Goal: Task Accomplishment & Management: Use online tool/utility

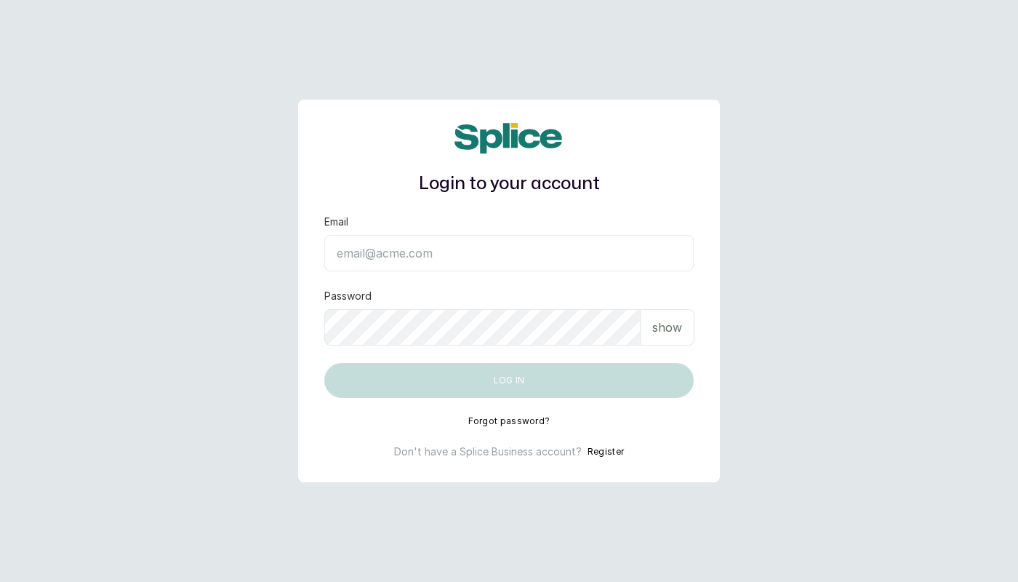
click at [751, 217] on main "Login to your account Email Password show Log in Forgot password? Don't have a …" at bounding box center [509, 291] width 1018 height 582
click at [579, 260] on input "Email" at bounding box center [508, 253] width 369 height 36
type input "layo@withsplice.com"
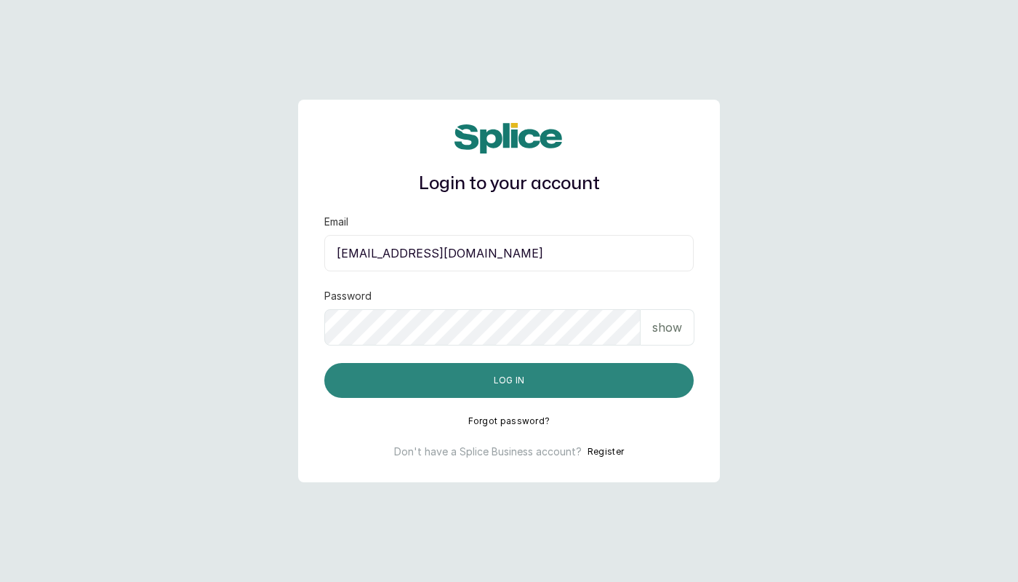
click at [468, 382] on button "Log in" at bounding box center [508, 380] width 369 height 35
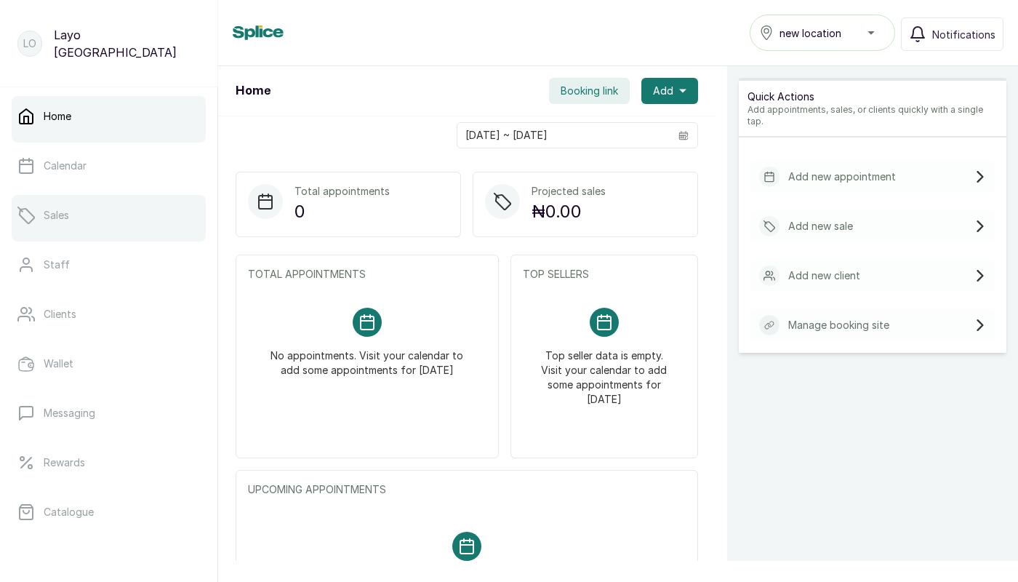
click at [99, 214] on link "Sales" at bounding box center [109, 215] width 194 height 41
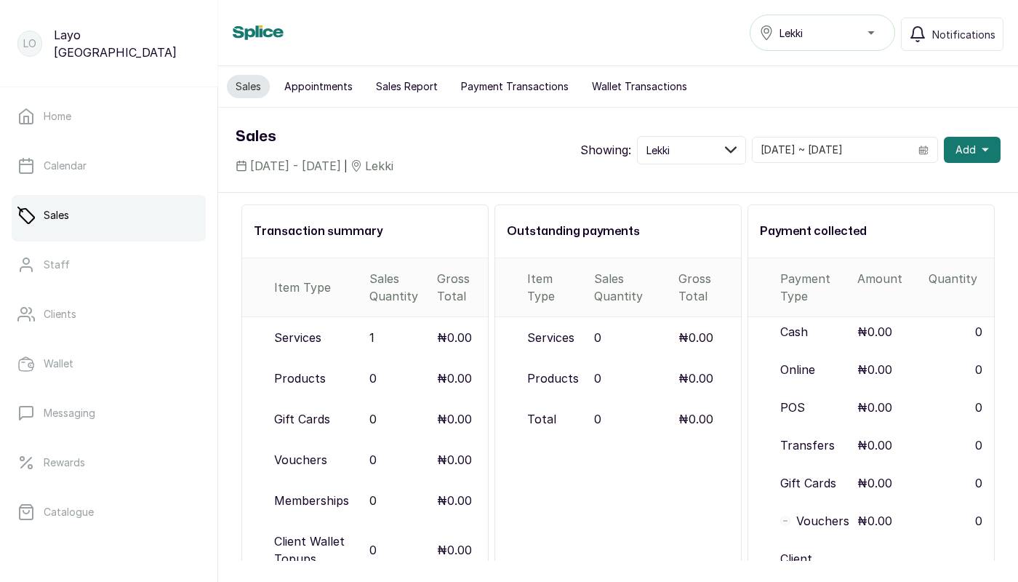
click at [411, 91] on button "Sales Report" at bounding box center [406, 86] width 79 height 23
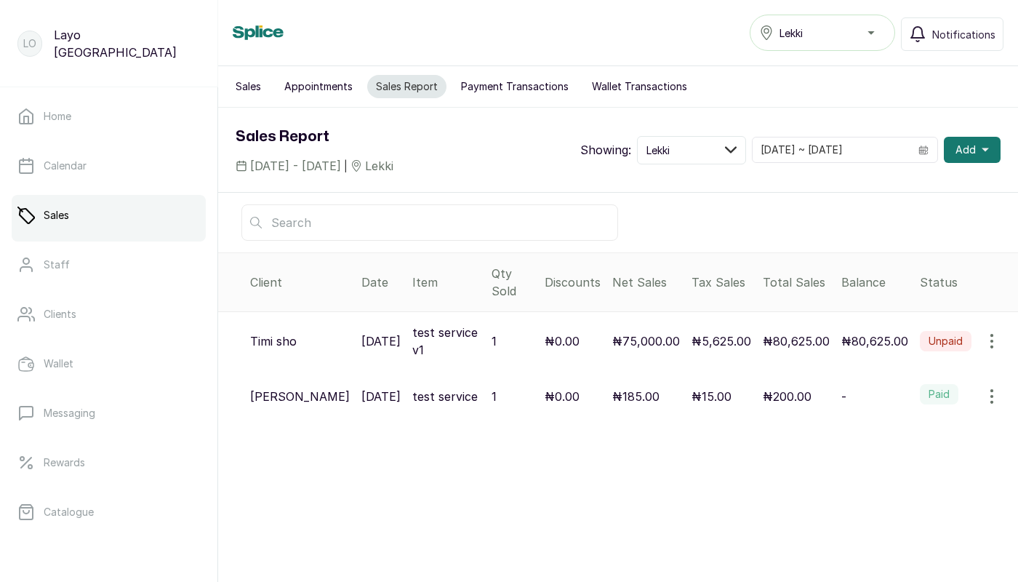
click at [989, 332] on icon "button" at bounding box center [991, 340] width 17 height 17
click at [896, 431] on span "Void sale" at bounding box center [908, 439] width 49 height 17
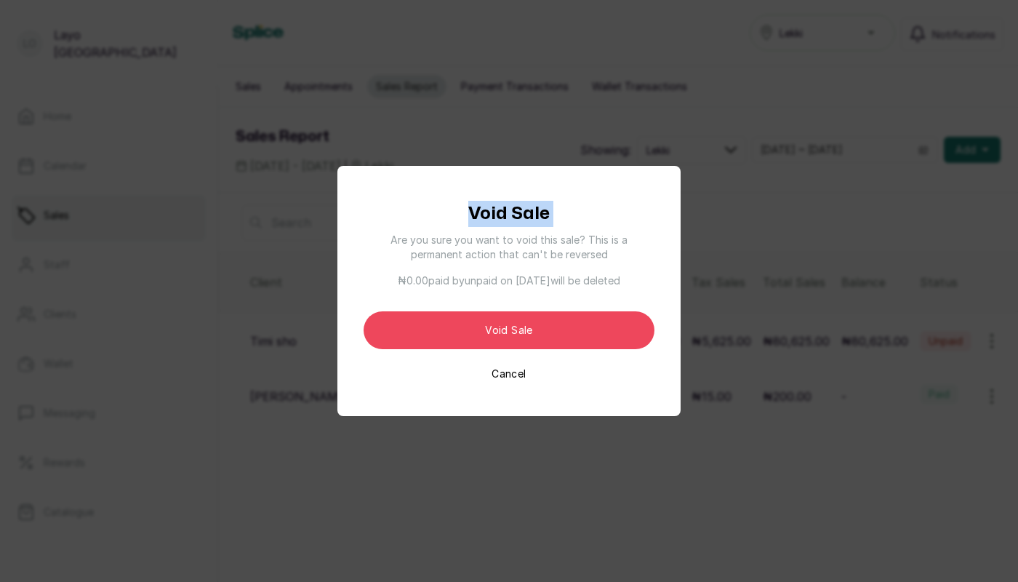
drag, startPoint x: 471, startPoint y: 209, endPoint x: 566, endPoint y: 216, distance: 95.5
click at [566, 216] on div "Void Sale Are you sure you want to void this sale? This is a permanent action t…" at bounding box center [508, 291] width 291 height 180
copy h1 "Void Sale"
click at [508, 376] on button "Cancel" at bounding box center [508, 373] width 34 height 15
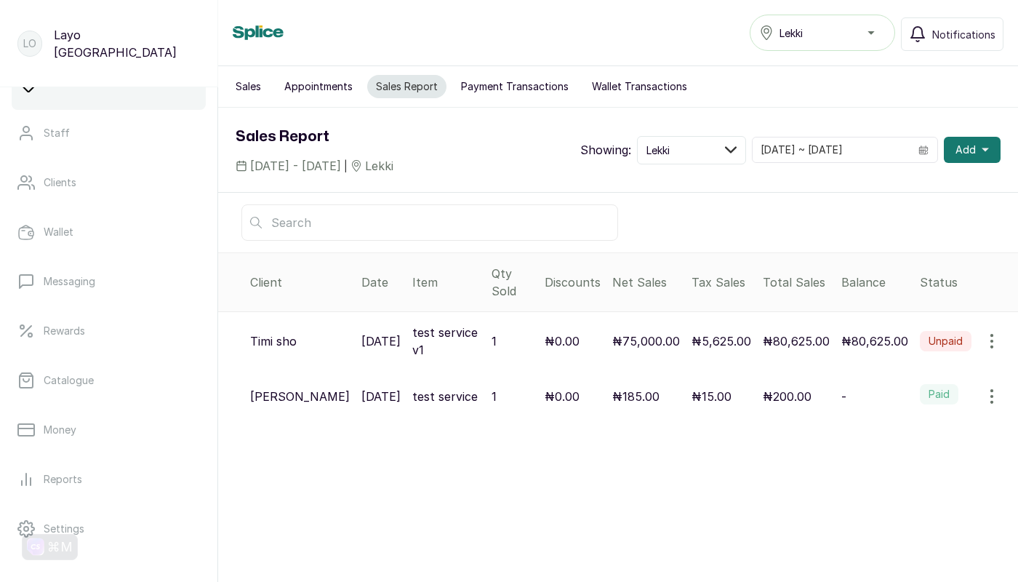
scroll to position [236, 0]
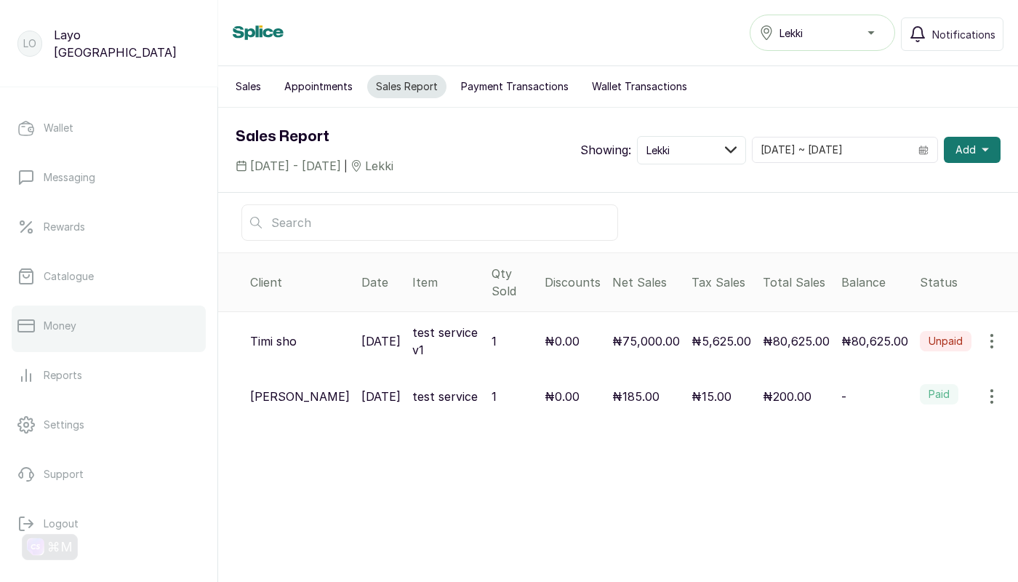
click at [56, 318] on p "Money" at bounding box center [60, 325] width 33 height 15
